Goal: Information Seeking & Learning: Learn about a topic

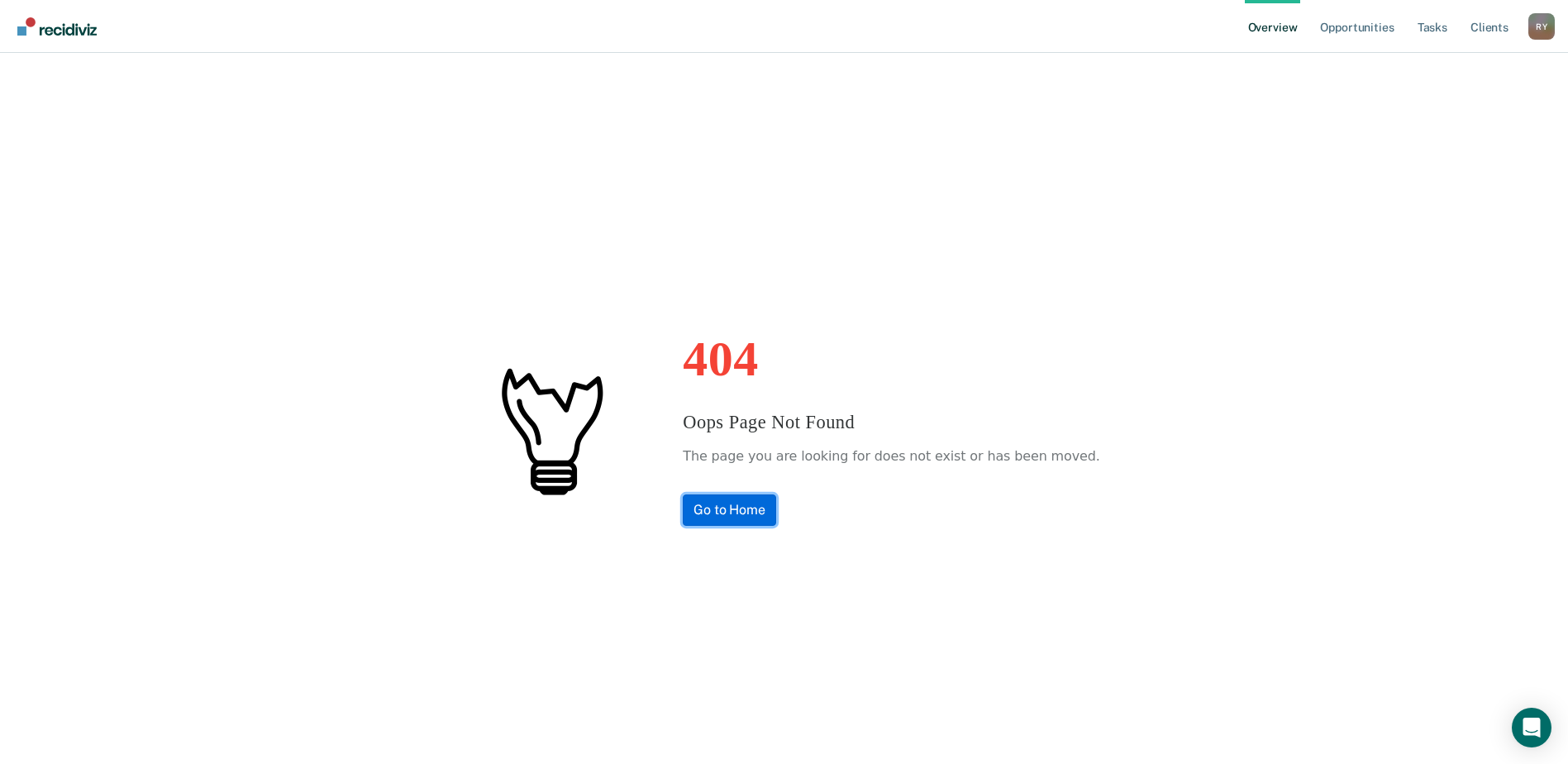
click at [744, 516] on link "Go to Home" at bounding box center [729, 510] width 94 height 32
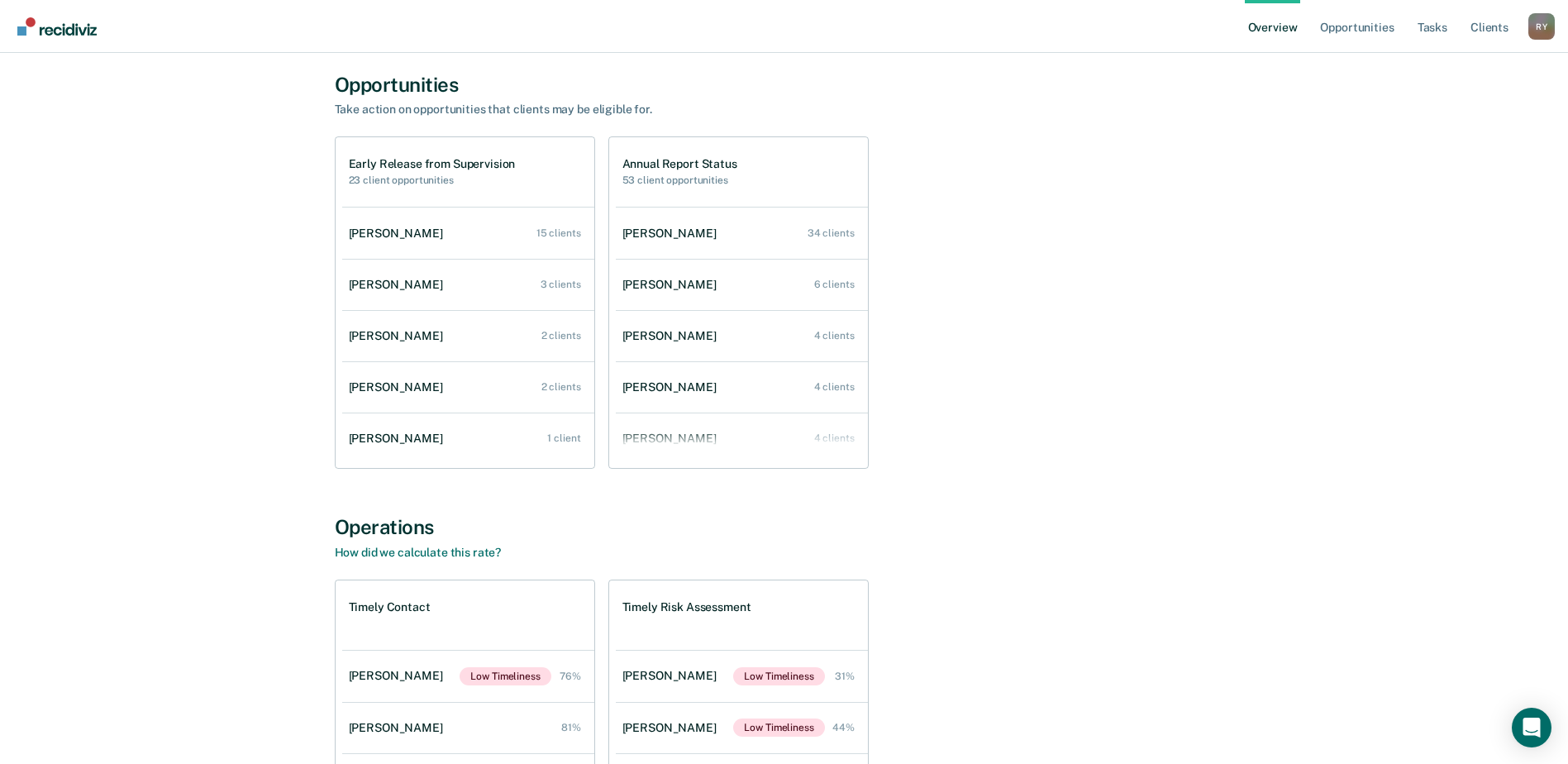
scroll to position [83, 0]
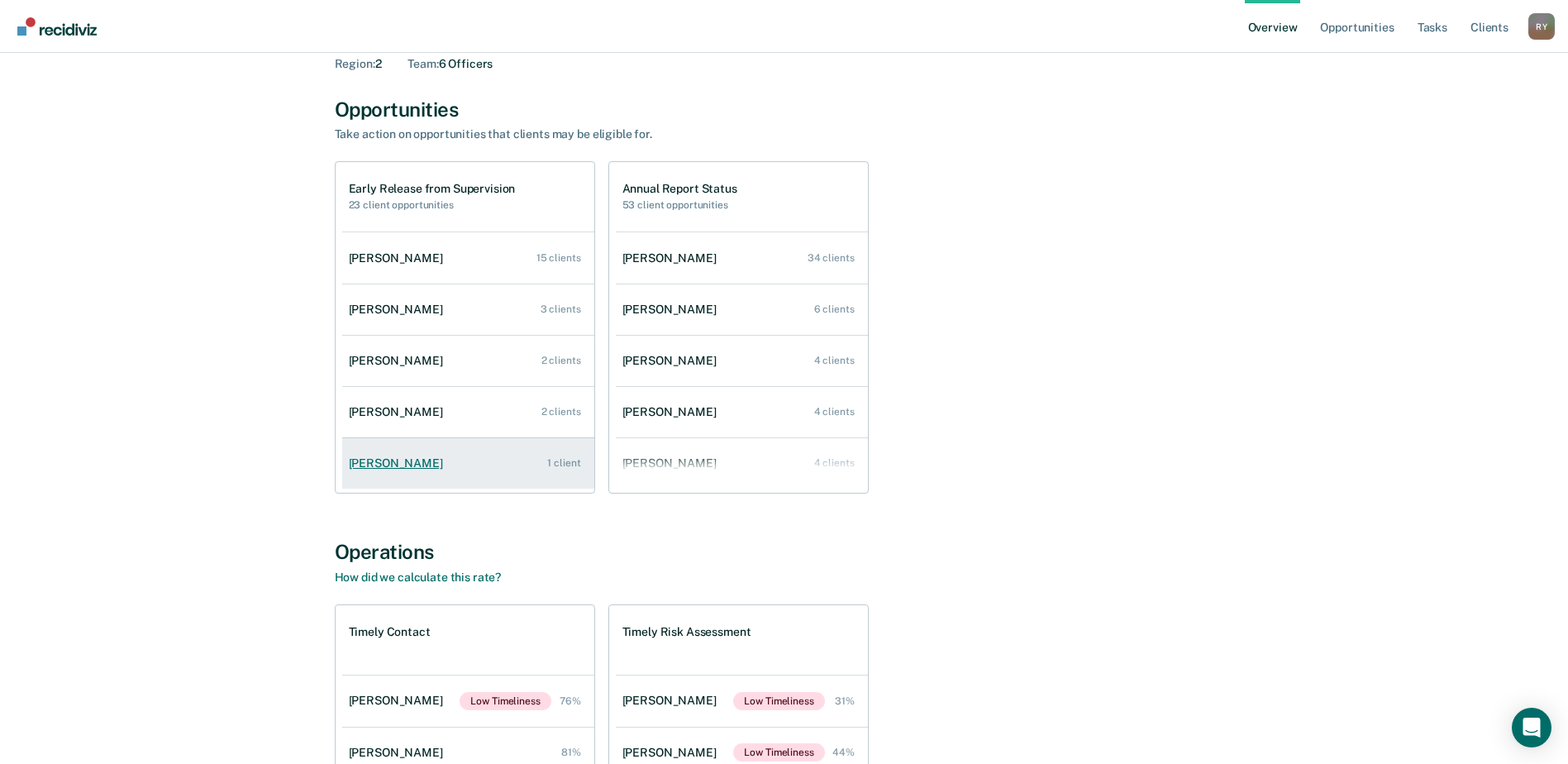
click at [406, 464] on div "[PERSON_NAME]" at bounding box center [399, 463] width 100 height 14
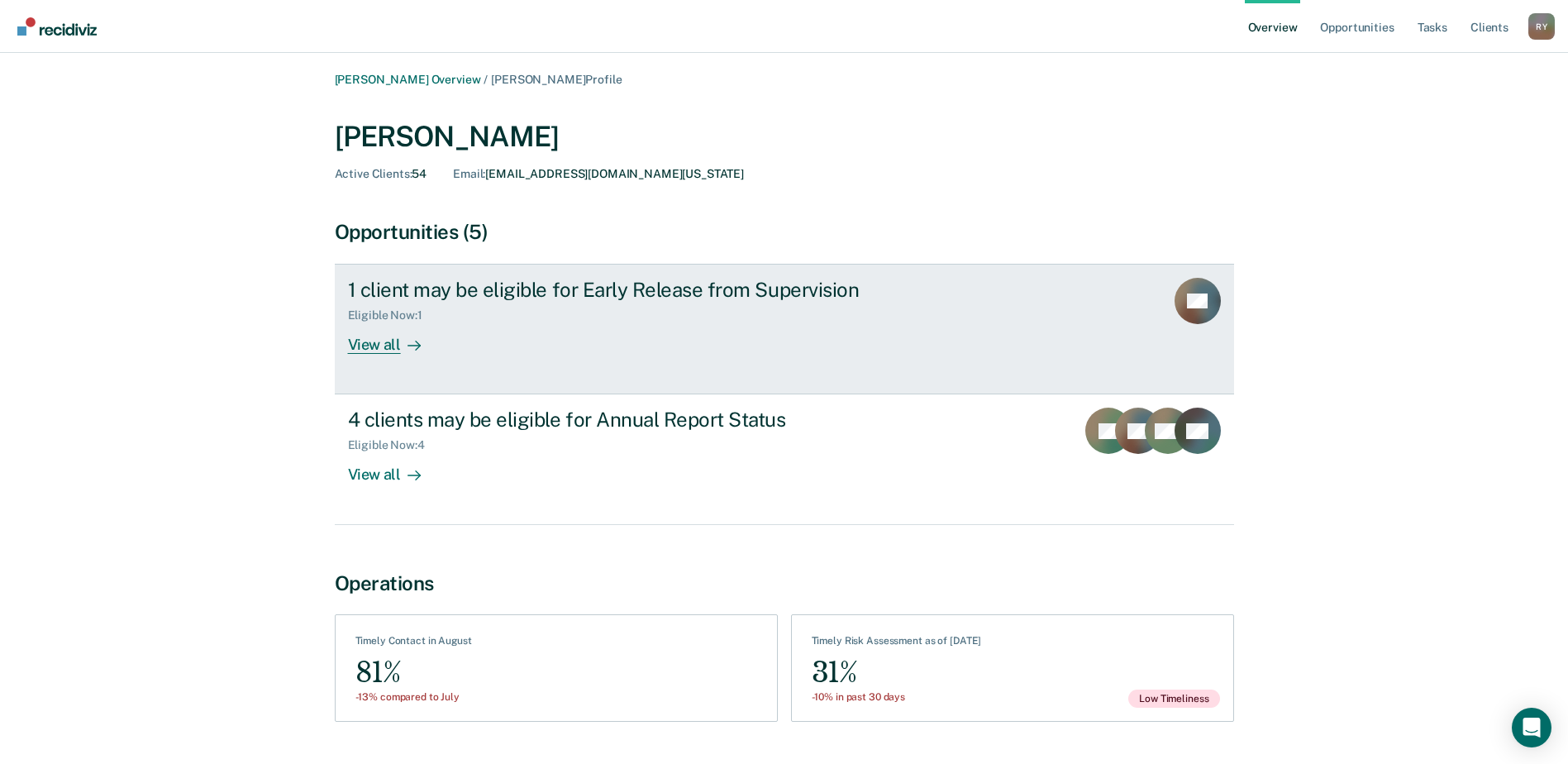
click at [372, 344] on div "View all" at bounding box center [394, 338] width 93 height 32
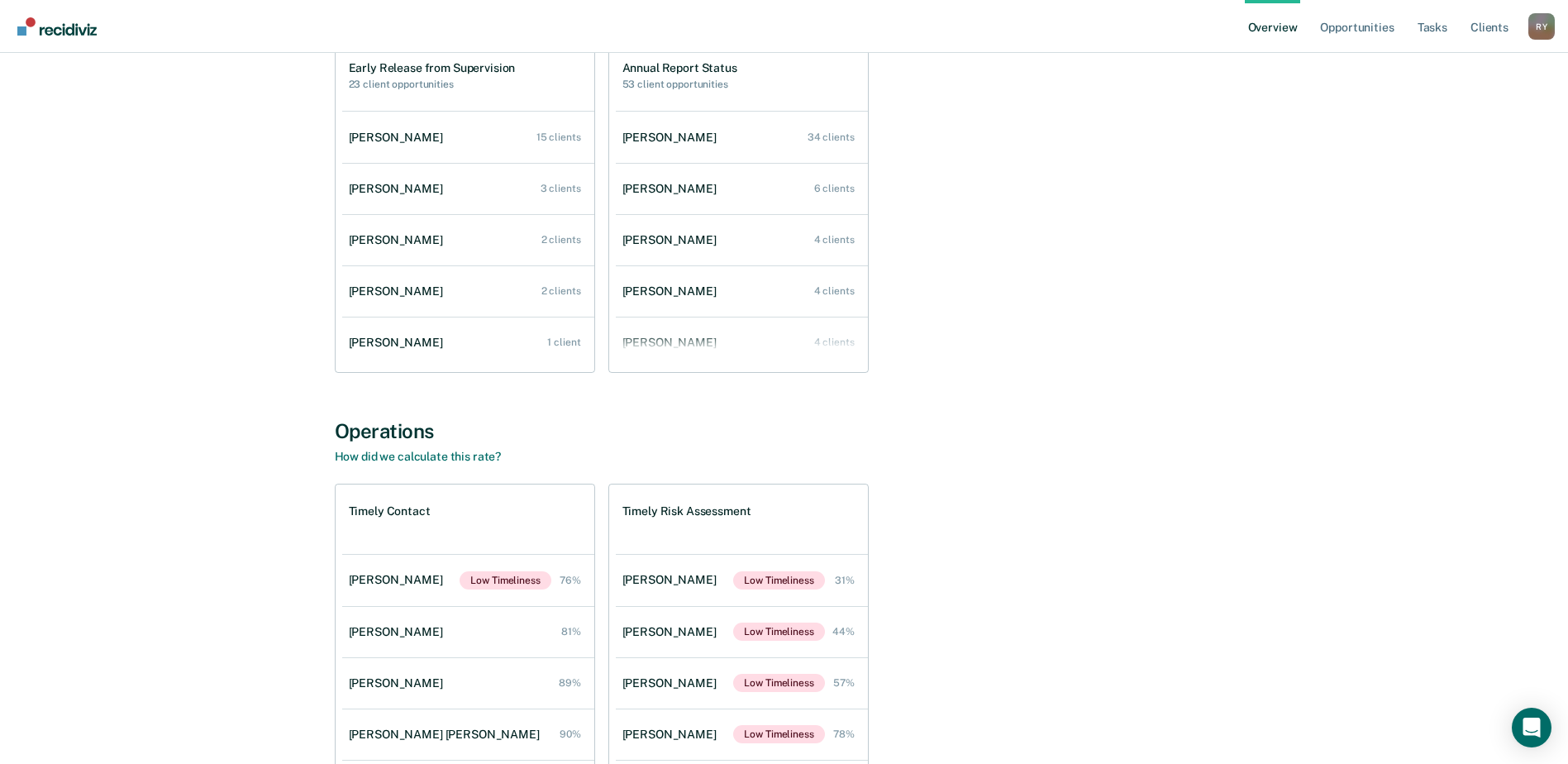
scroll to position [165, 0]
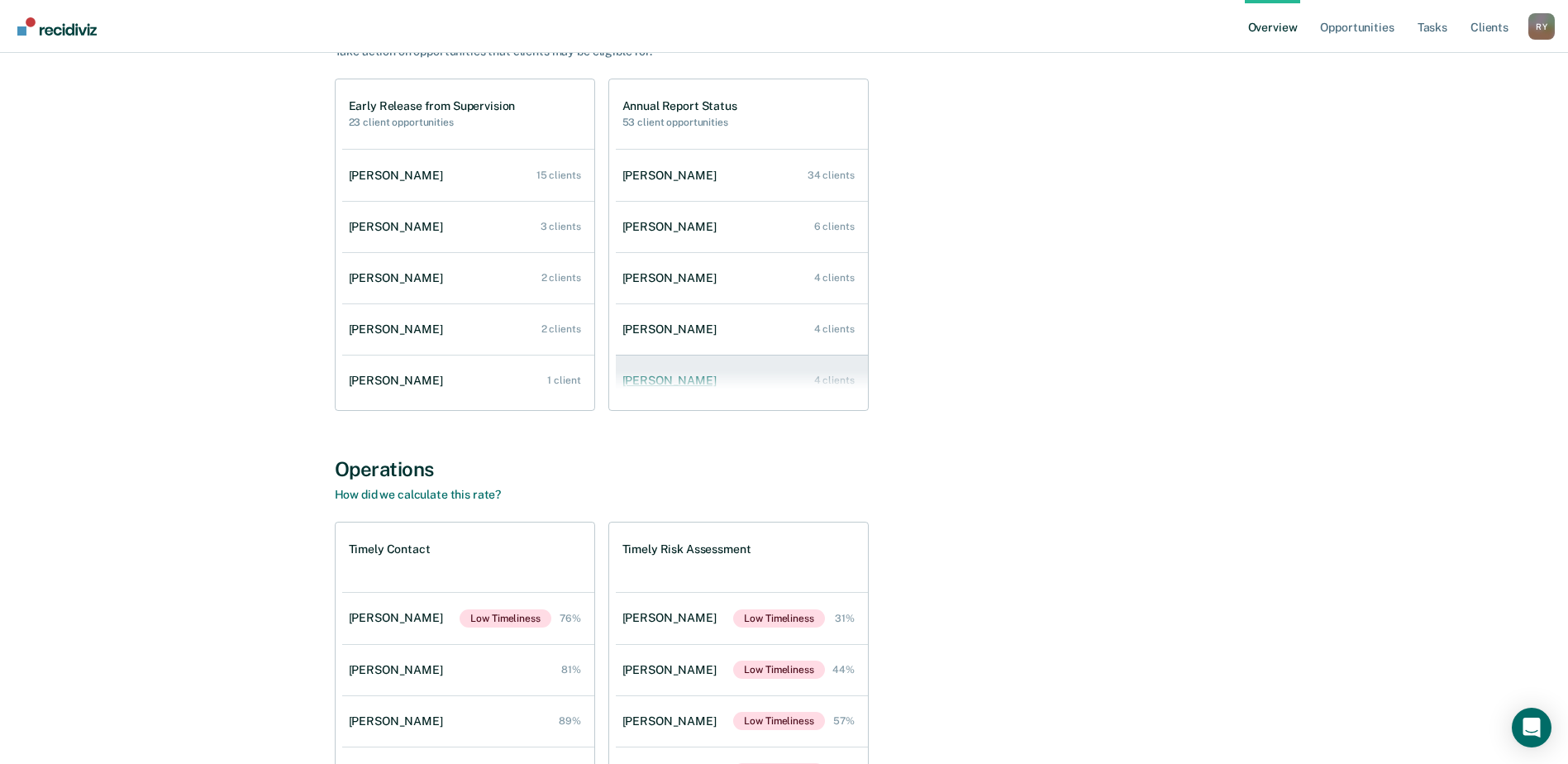
click at [672, 378] on div "[PERSON_NAME]" at bounding box center [672, 381] width 100 height 14
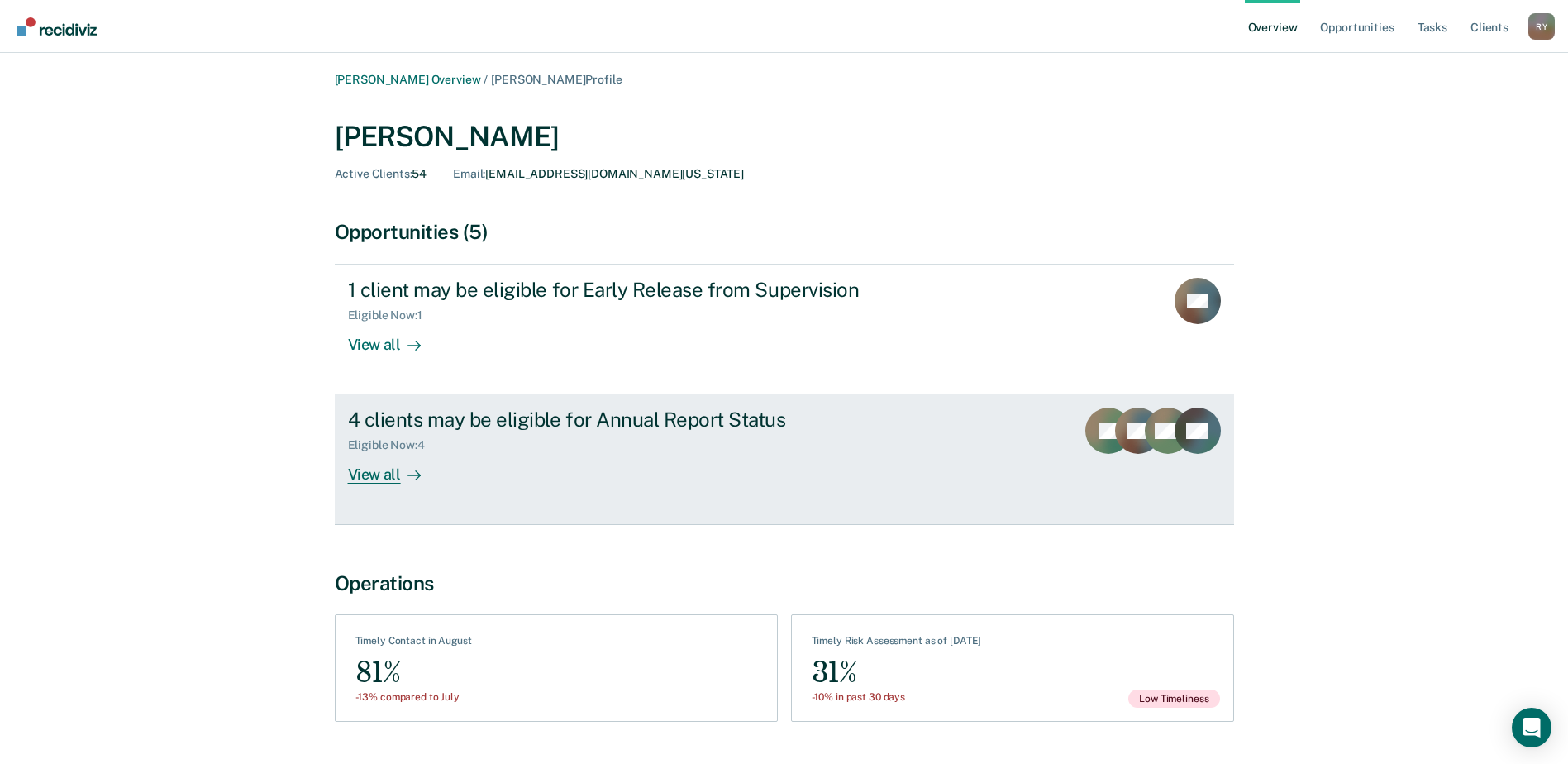
click at [384, 470] on div "View all" at bounding box center [394, 467] width 93 height 32
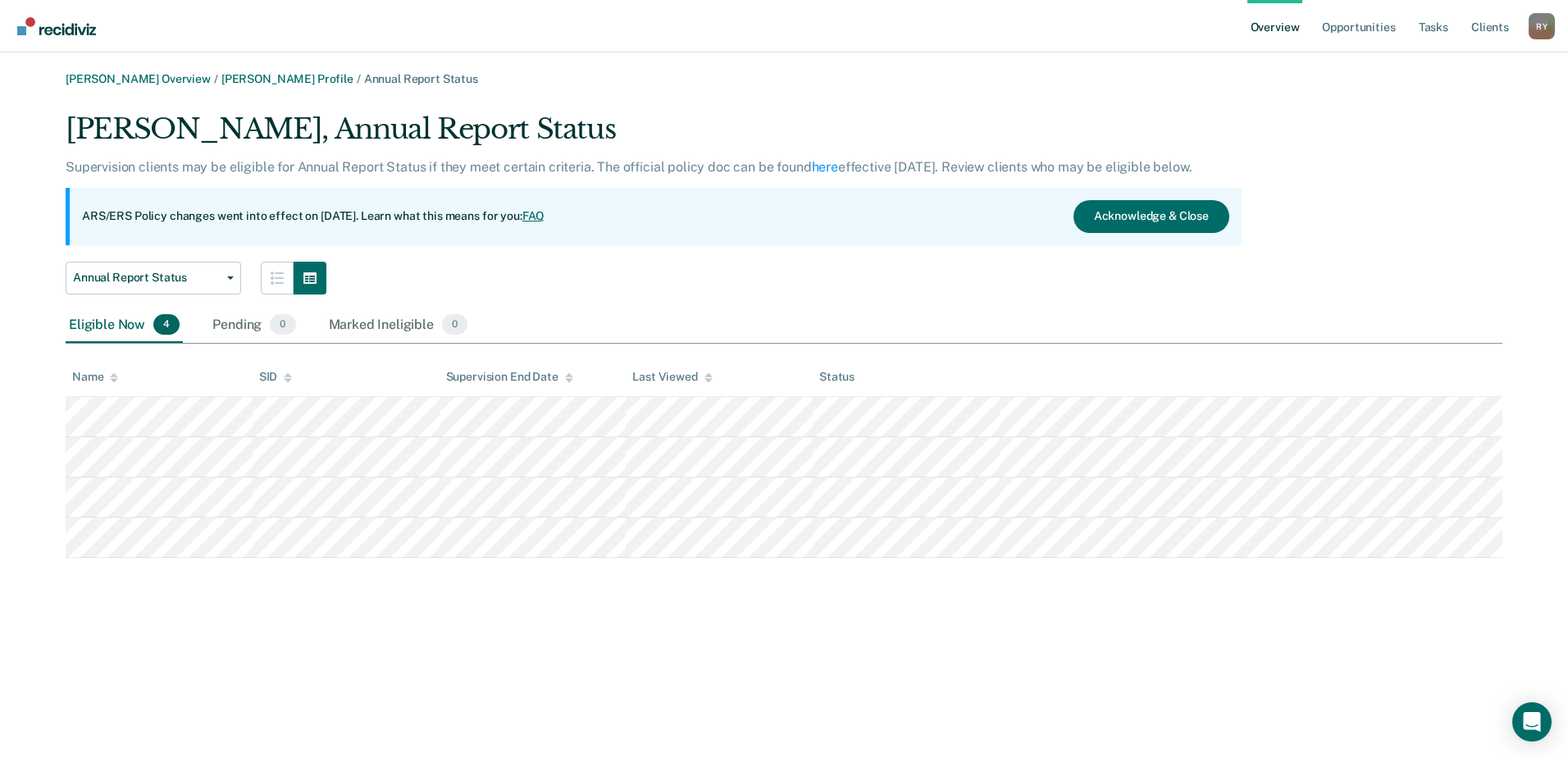
click at [545, 217] on link "FAQ" at bounding box center [534, 216] width 23 height 13
click at [545, 214] on link "FAQ" at bounding box center [534, 216] width 23 height 13
